Goal: Task Accomplishment & Management: Manage account settings

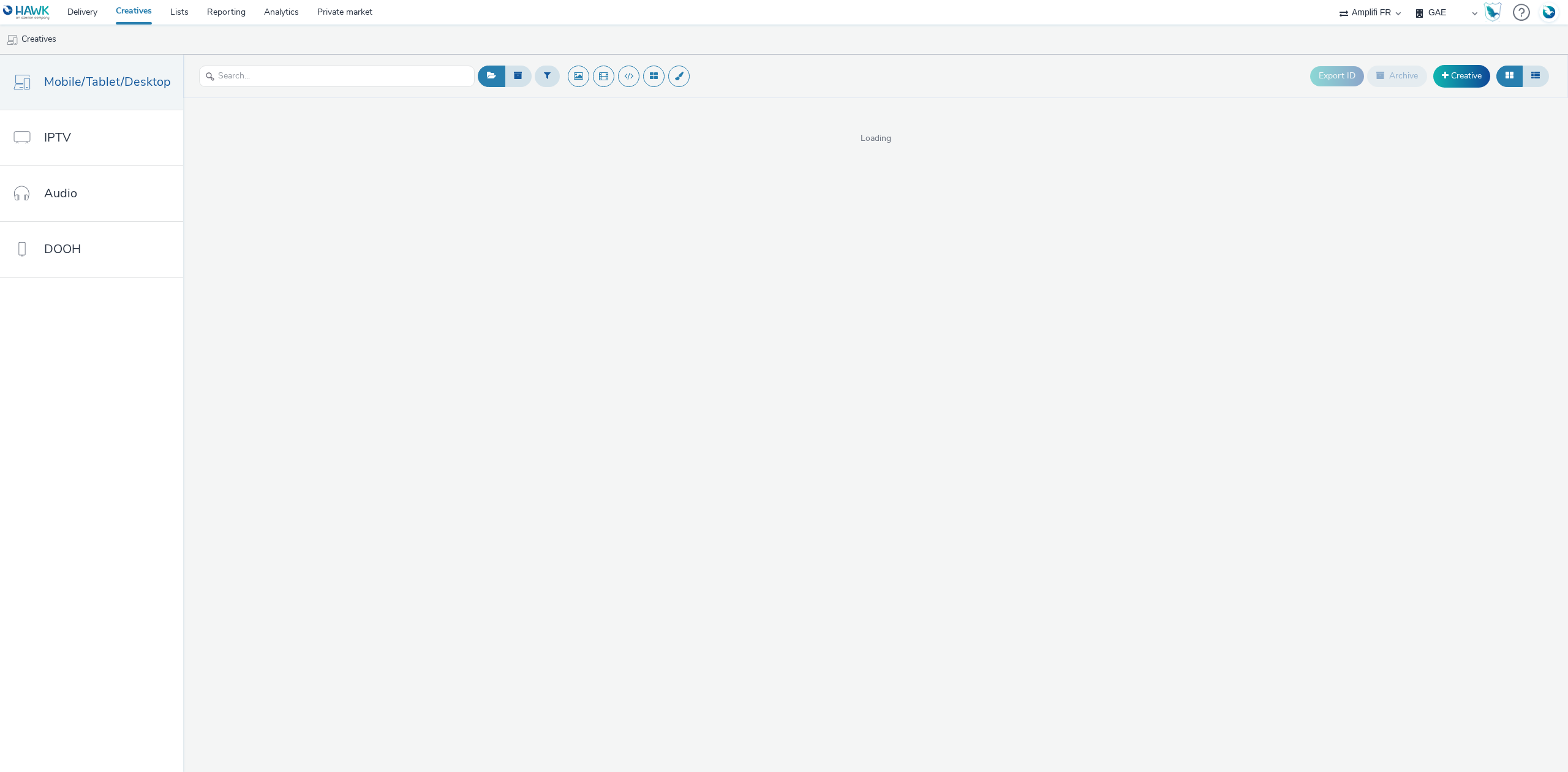
select select "a481bd8c-4acc-4c4f-8598-4e6659adaf07"
select select "f4db3760-27fe-4d14-9c44-df0c95b595a4"
select select "d57a0b46-ef33-4938-977b-e6d07593e41f"
select select "75b174c6-9315-47a7-a76b-2e04f3523f79"
select select "43747a01-9d8e-4dea-a0e4-a98d33cfba61"
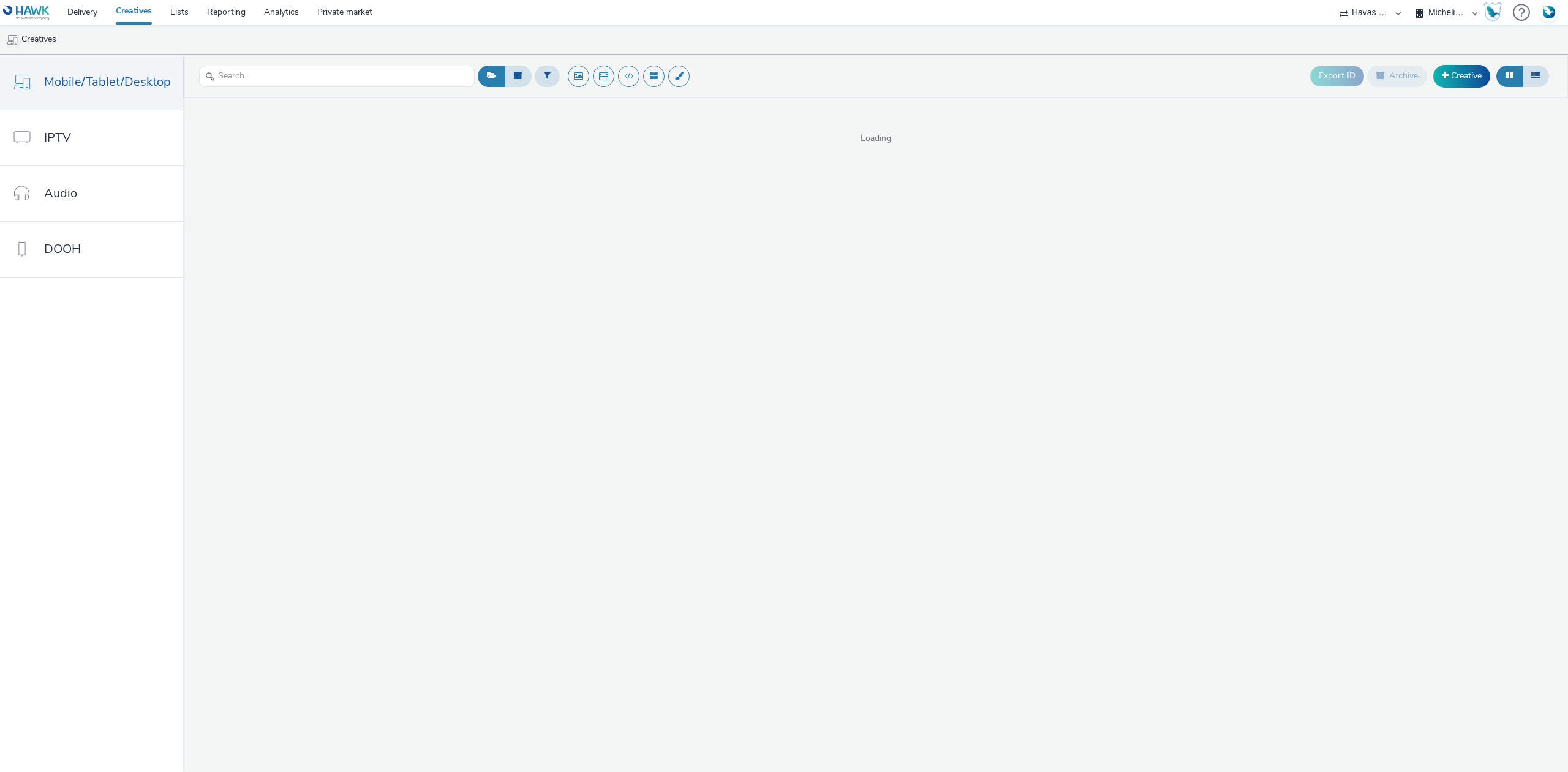
select select "5124110c-5ad7-400f-8241-e8aa575c652d"
select select "43747a01-9d8e-4dea-a0e4-a98d33cfba61"
select select "f1ea096e-a0f1-4bb4-91b2-88bc28adcbb2"
select select "b45cc4c1-724a-49f4-91a1-90695c19738e"
select select "2b8dd31a-8117-4e68-a346-a4c56cee5b05"
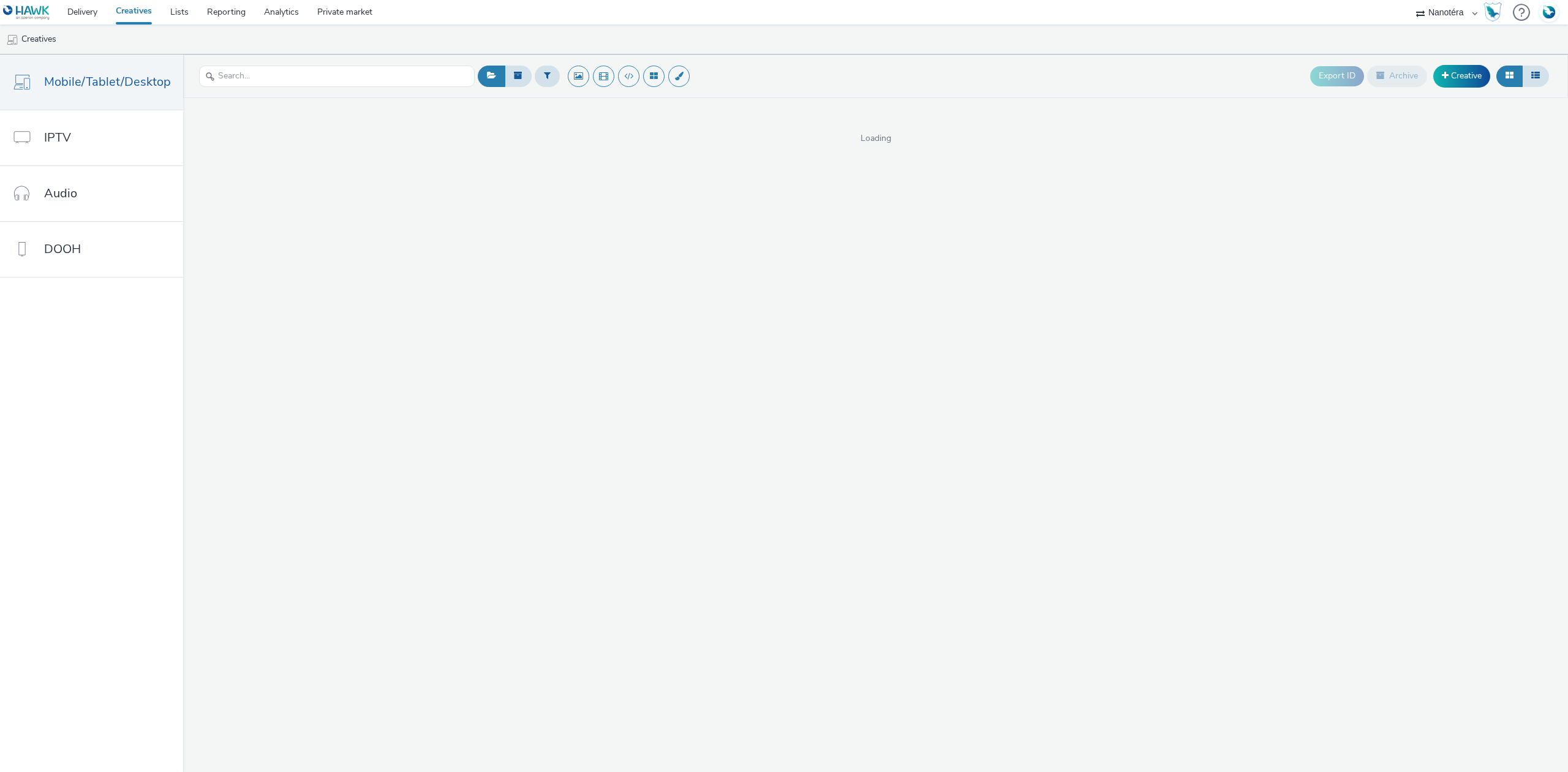
select select "7502541c-291d-438e-9ed0-28cfb675a45a"
select select "ae52c008-e792-49d8-946c-ea980fe75bf6"
select select "d027da95-0097-4d0b-8b09-57dedb2e3a8d"
select select "dd3fb4f6-b550-43f6-8f67-b78d09d23a96"
select select "8a3f6d77-30ca-4ef5-b621-f995745b8c1c"
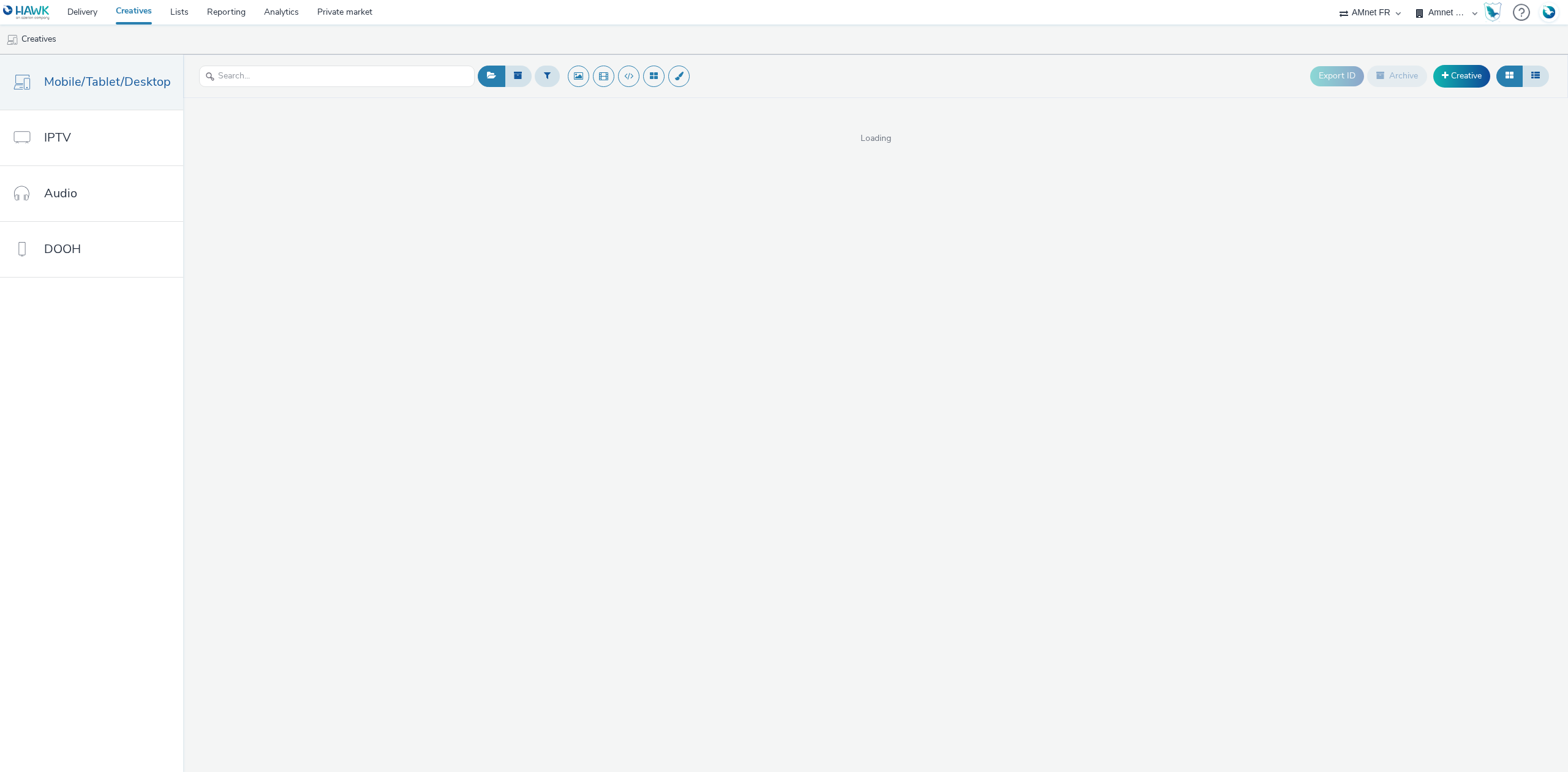
select select "74ee30ea-faea-4dd3-a1ad-716b3210ee10"
select select "ed86ec94-e5cc-4656-947e-a83427878125"
select select "74ee30ea-faea-4dd3-a1ad-716b3210ee10"
select select "d57a0b46-ef33-4938-977b-e6d07593e41f"
select select "74ee30ea-faea-4dd3-a1ad-716b3210ee10"
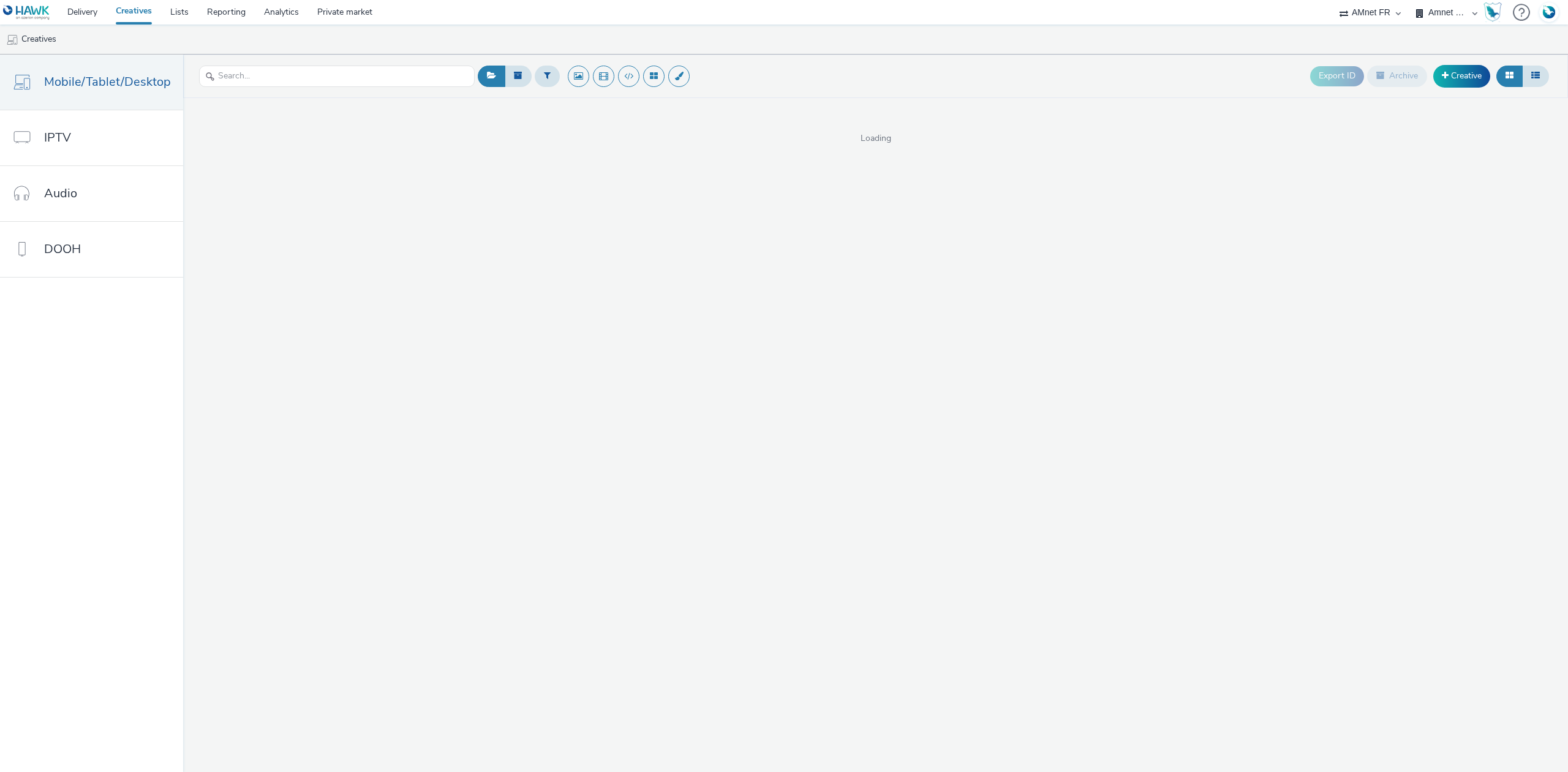
select select "ed86ec94-e5cc-4656-947e-a83427878125"
select select "74ee30ea-faea-4dd3-a1ad-716b3210ee10"
select select "75b174c6-9315-47a7-a76b-2e04f3523f79"
